Goal: Transaction & Acquisition: Download file/media

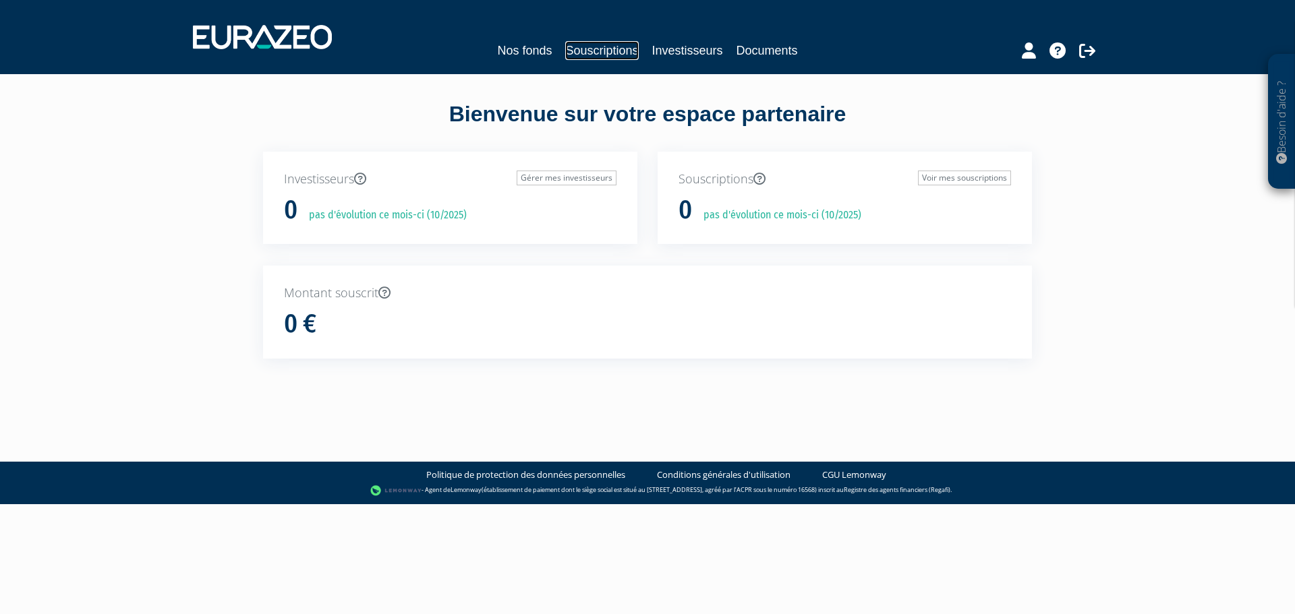
click at [629, 52] on link "Souscriptions" at bounding box center [601, 50] width 73 height 19
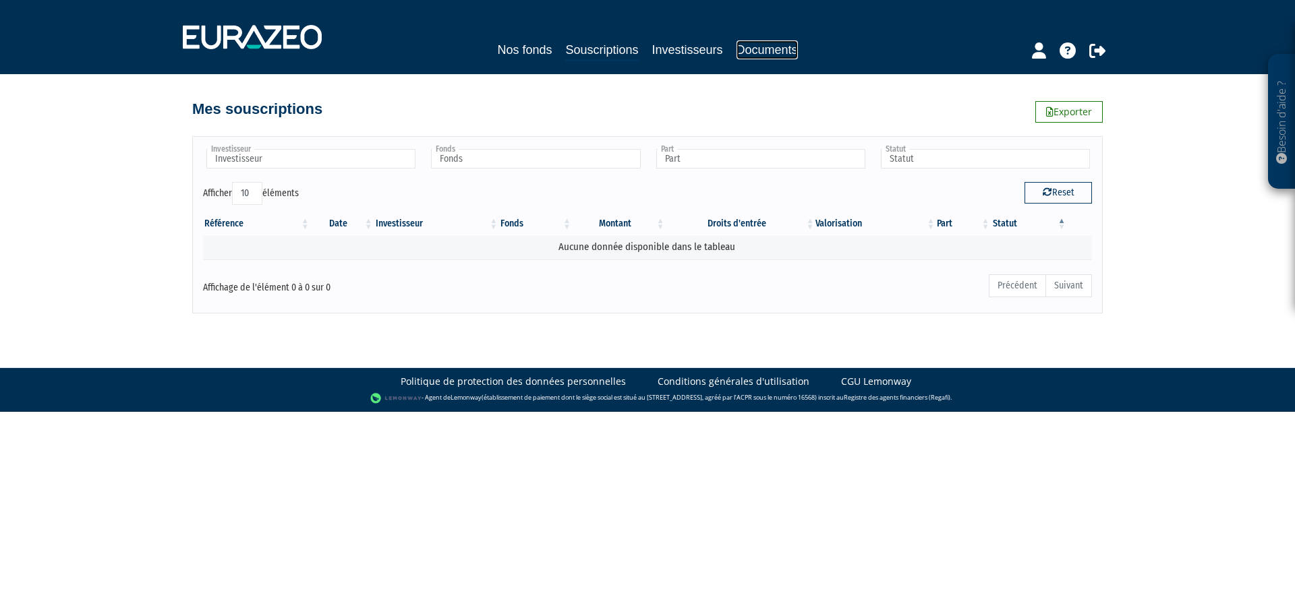
click at [778, 56] on link "Documents" at bounding box center [767, 49] width 61 height 19
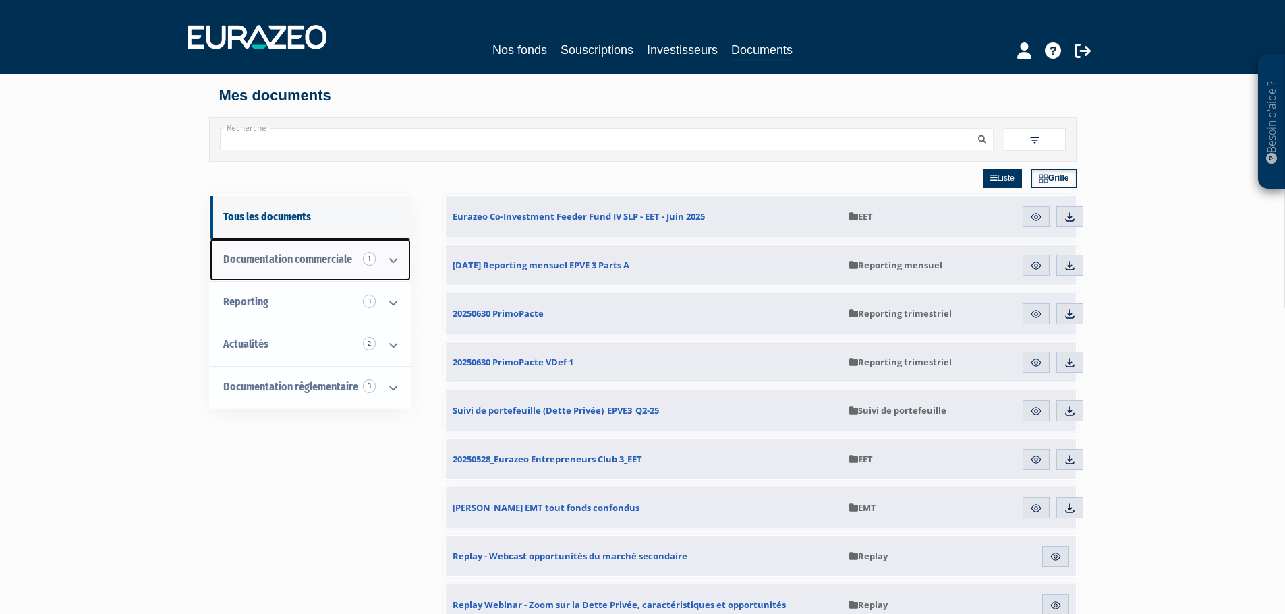
click at [340, 269] on link "Documentation commerciale 1" at bounding box center [310, 260] width 201 height 42
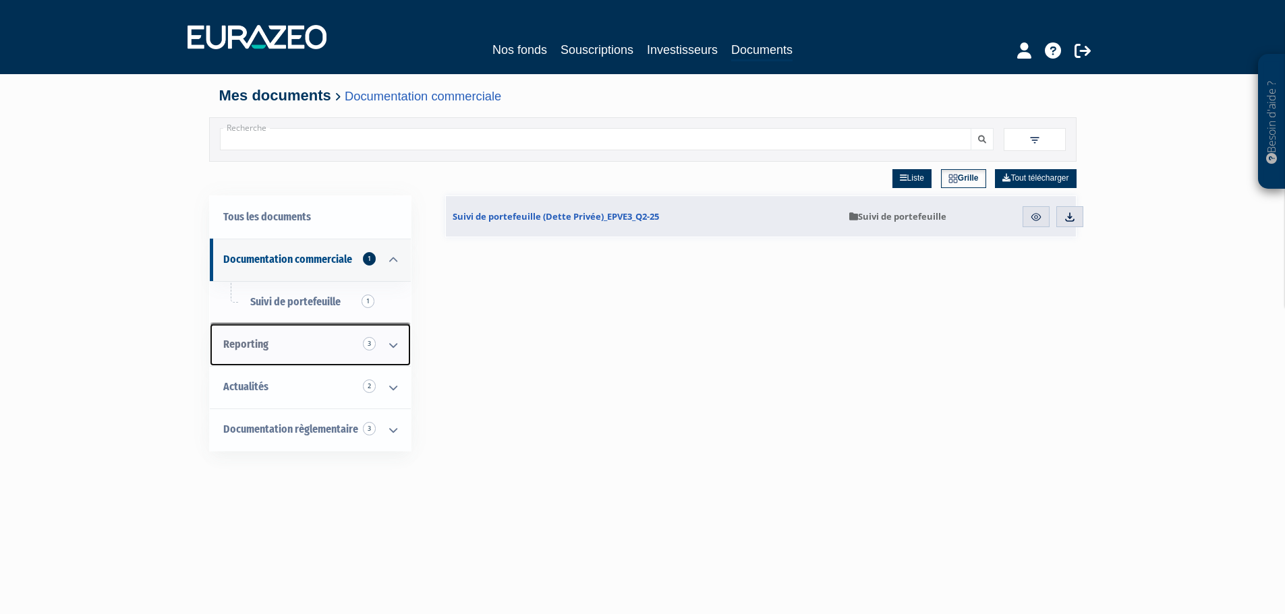
click at [390, 345] on icon at bounding box center [393, 345] width 35 height 42
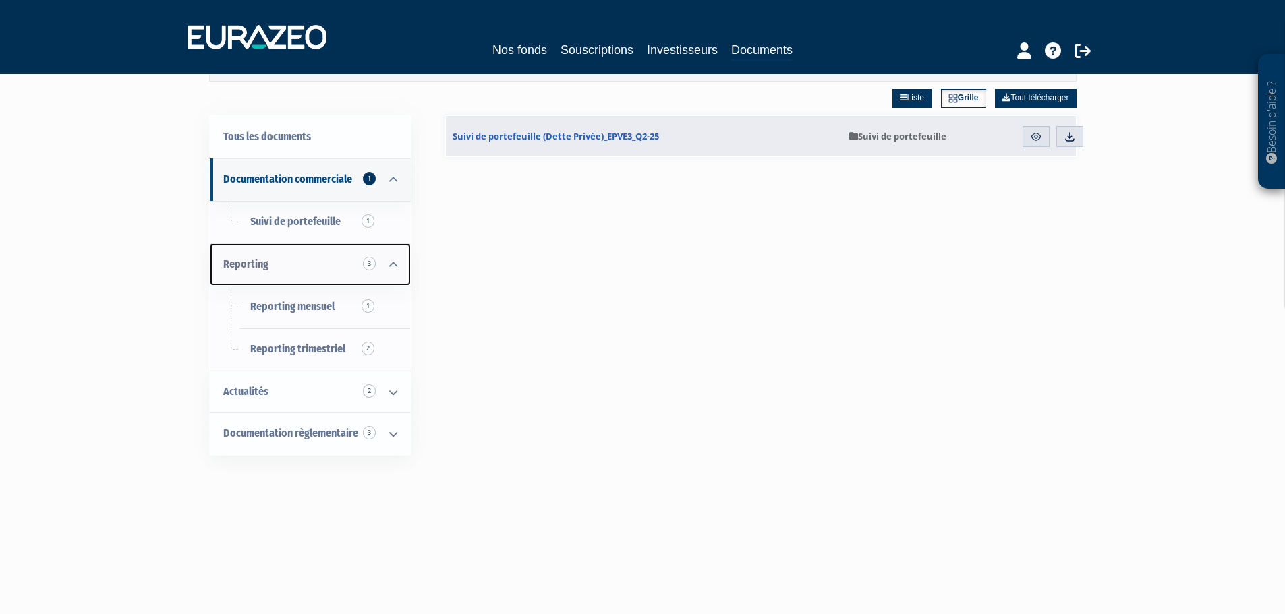
scroll to position [202, 0]
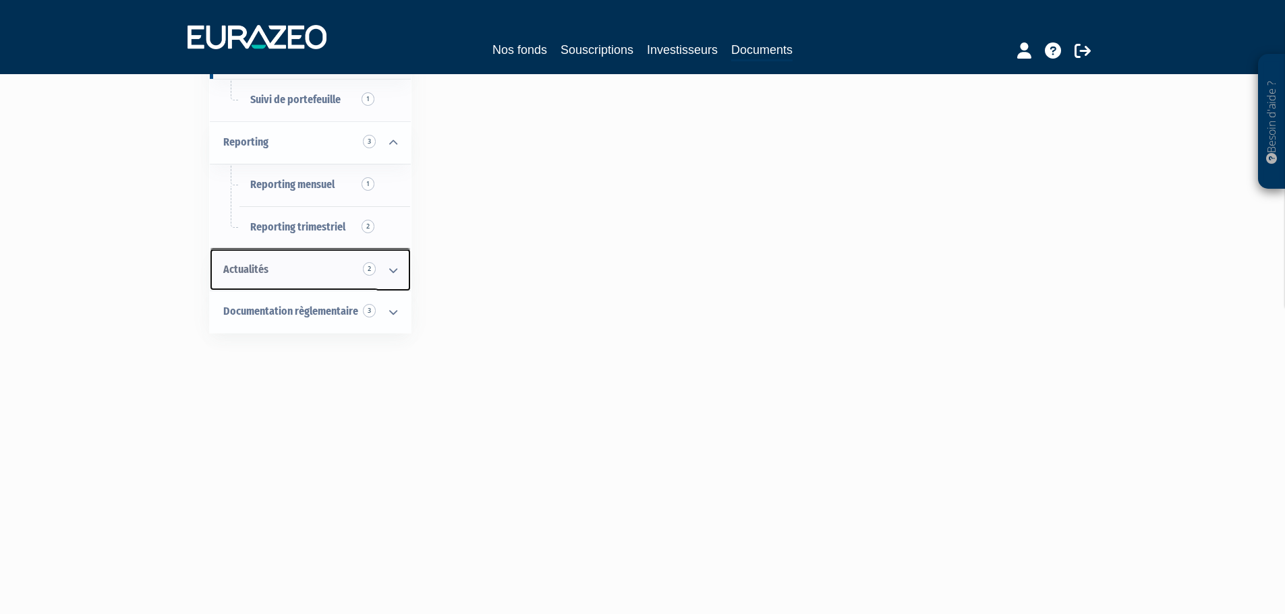
click at [393, 279] on icon at bounding box center [393, 271] width 35 height 42
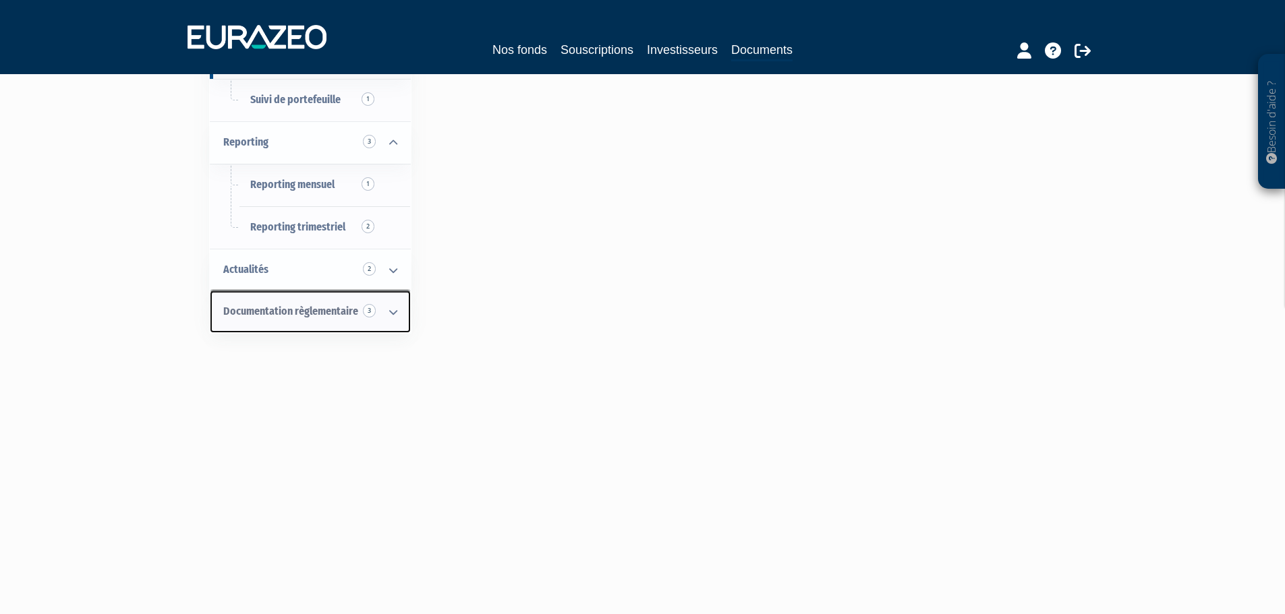
click at [397, 300] on icon at bounding box center [393, 312] width 35 height 42
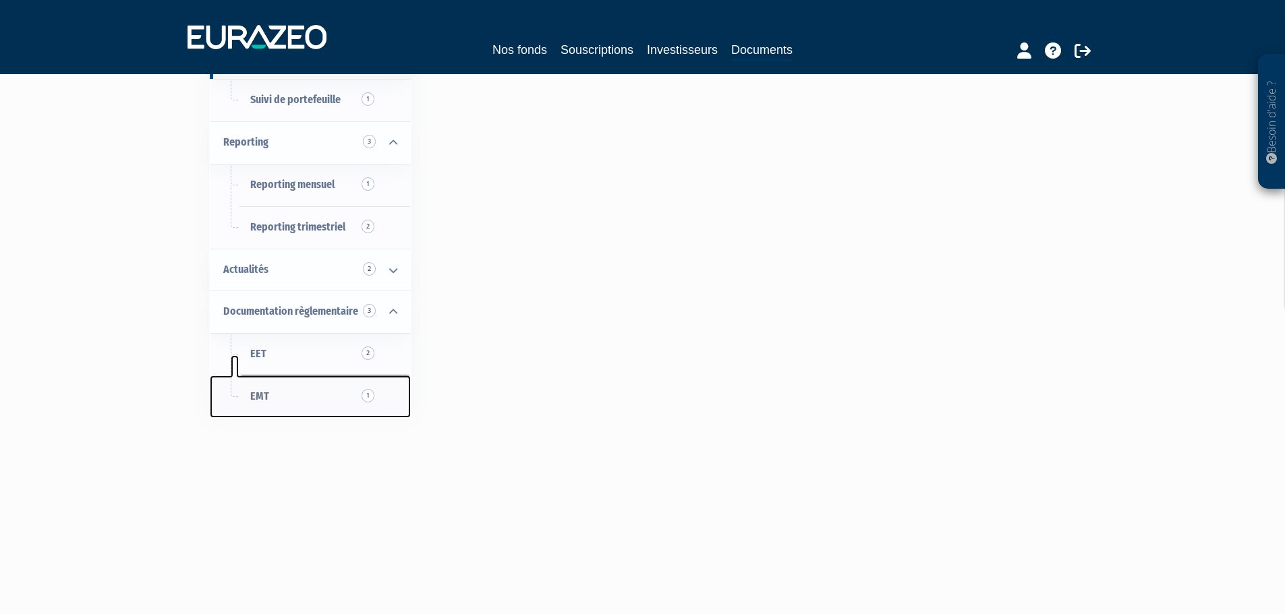
click at [301, 407] on link "EMT 1" at bounding box center [310, 397] width 201 height 42
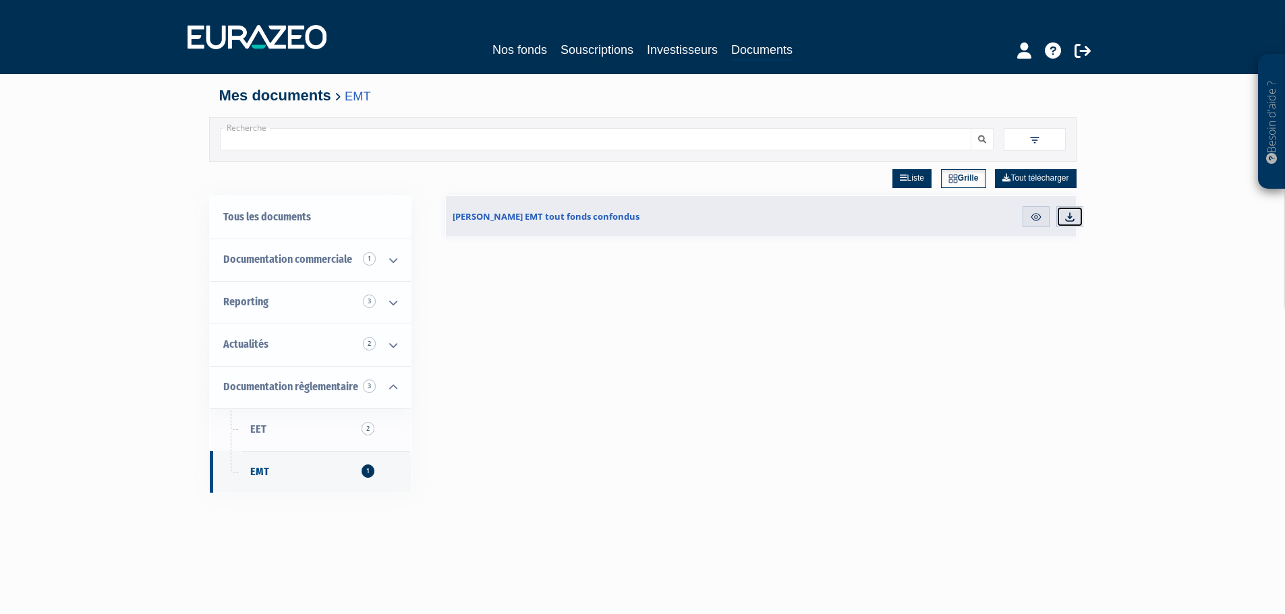
click at [1067, 222] on img at bounding box center [1070, 217] width 12 height 12
